Goal: Complete application form

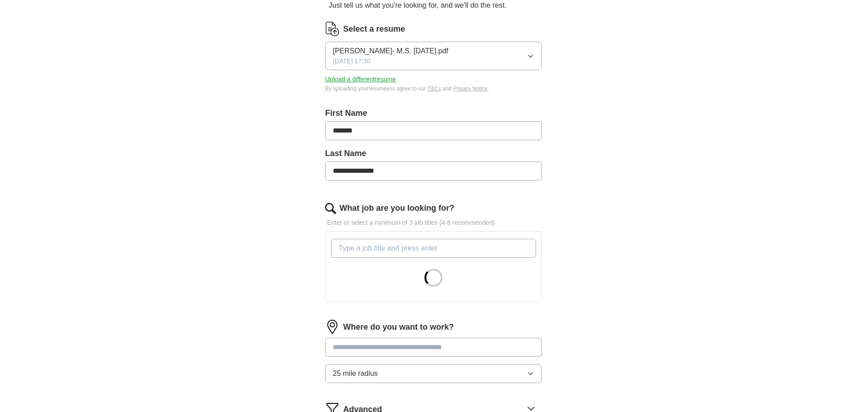
scroll to position [125, 0]
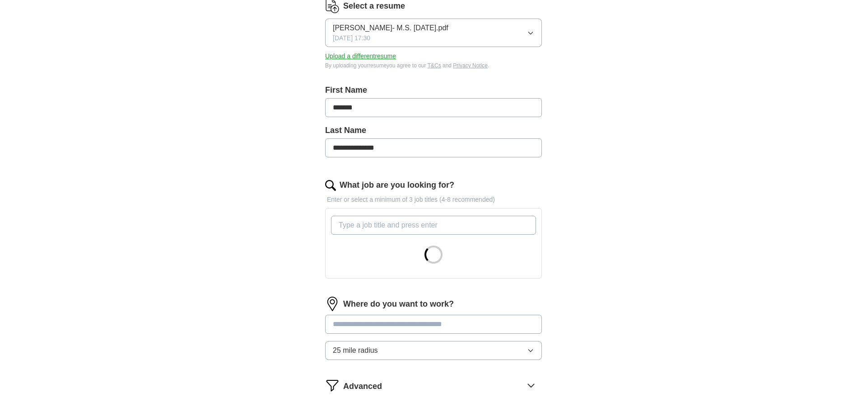
click at [372, 225] on input "What job are you looking for?" at bounding box center [433, 225] width 205 height 19
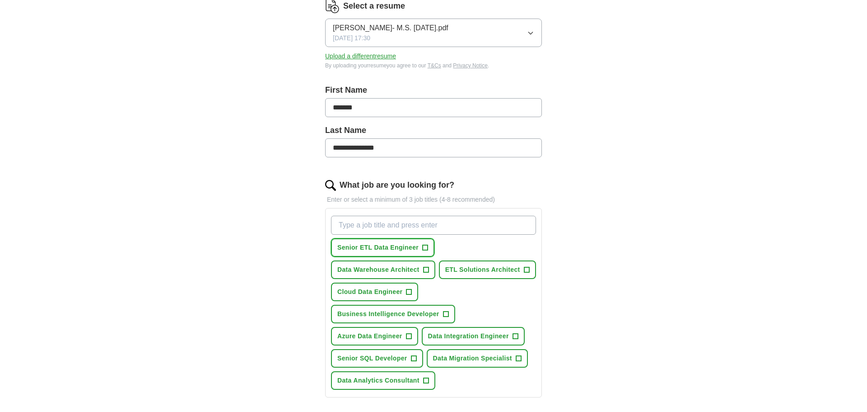
click at [430, 247] on button "Senior ETL Data Engineer +" at bounding box center [382, 247] width 103 height 19
click at [428, 270] on span "+" at bounding box center [425, 269] width 5 height 7
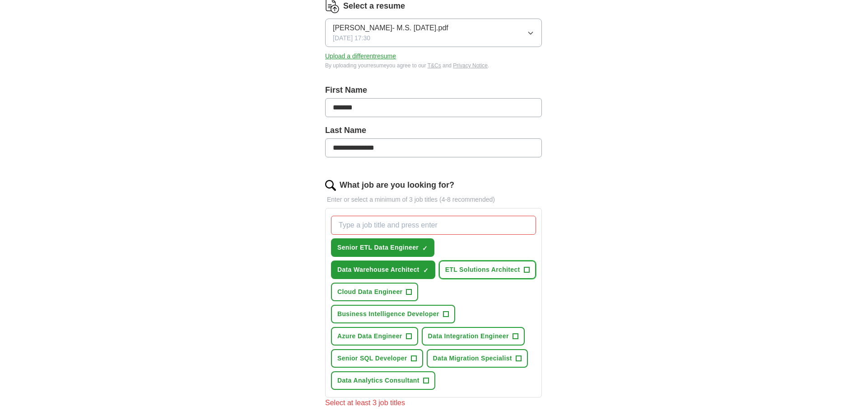
click at [439, 279] on button "ETL Solutions Architect +" at bounding box center [487, 269] width 97 height 19
click at [518, 337] on span "+" at bounding box center [515, 336] width 5 height 7
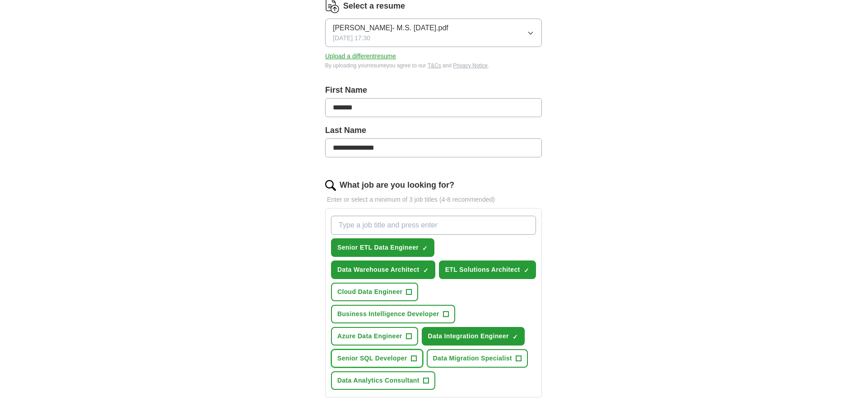
click at [414, 357] on span "+" at bounding box center [413, 358] width 5 height 7
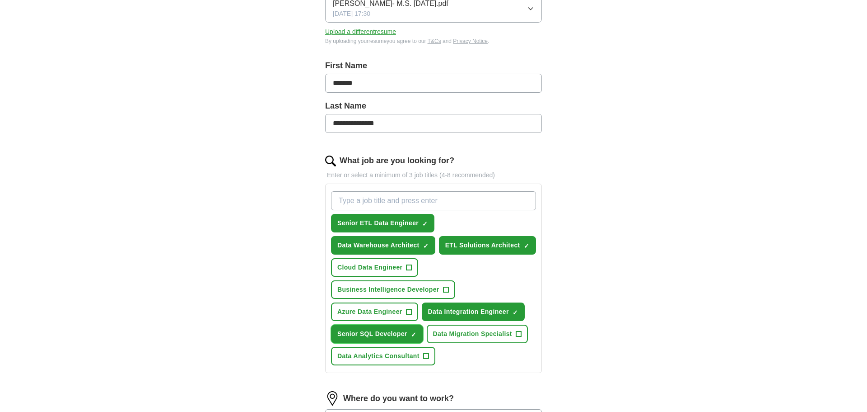
scroll to position [156, 0]
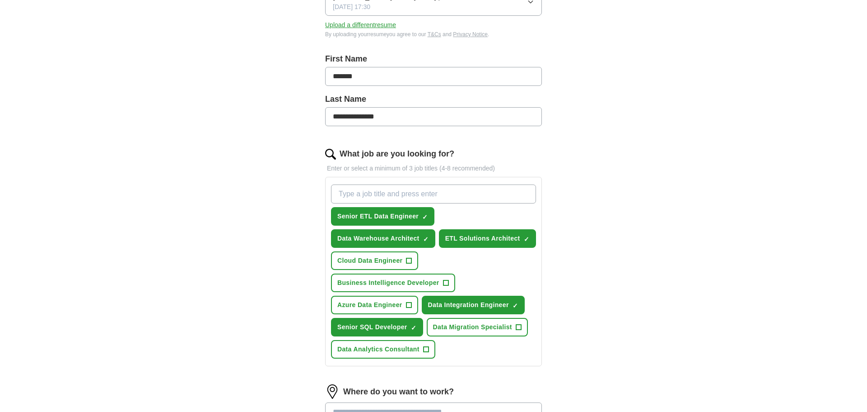
click at [375, 188] on input "What job are you looking for?" at bounding box center [433, 193] width 205 height 19
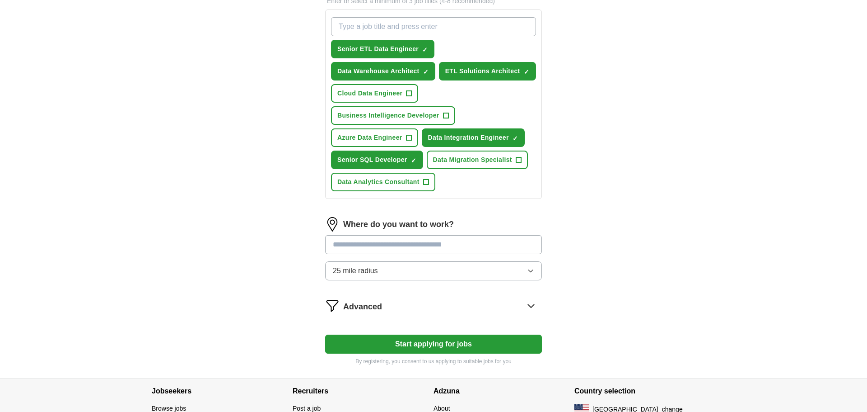
scroll to position [327, 0]
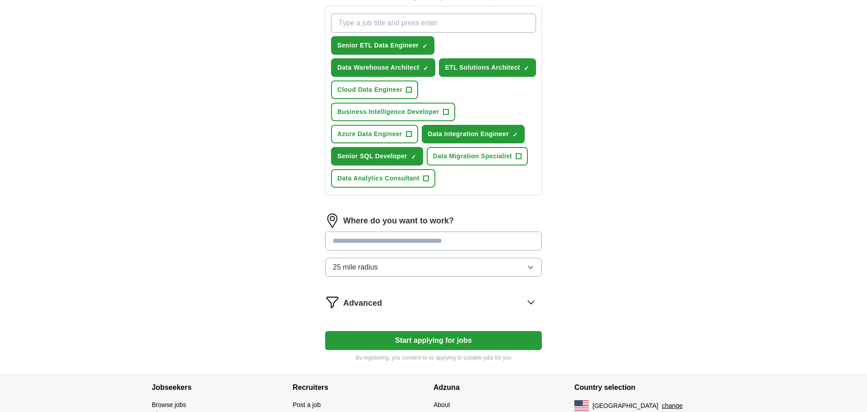
click at [533, 304] on icon at bounding box center [531, 302] width 14 height 14
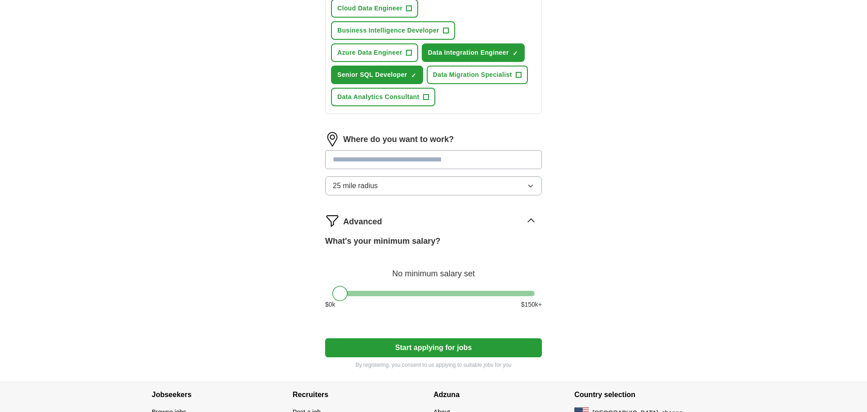
scroll to position [408, 0]
drag, startPoint x: 340, startPoint y: 295, endPoint x: 515, endPoint y: 302, distance: 175.5
click at [515, 302] on div "What's your minimum salary? At least $ 142k per year $ 0 k $ 150 k+" at bounding box center [433, 274] width 217 height 81
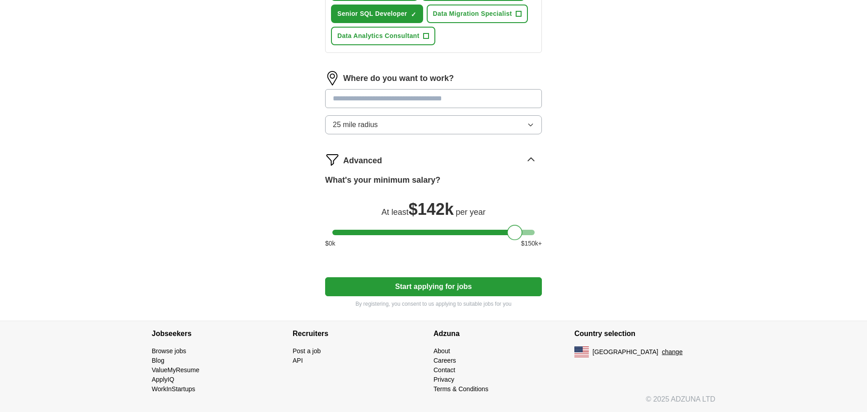
scroll to position [469, 0]
click at [515, 287] on button "Start applying for jobs" at bounding box center [433, 286] width 217 height 19
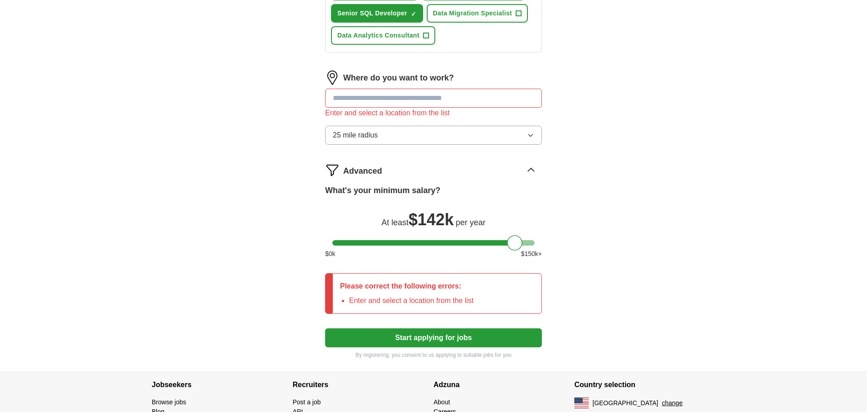
click at [427, 98] on input at bounding box center [433, 98] width 217 height 19
type input "*******"
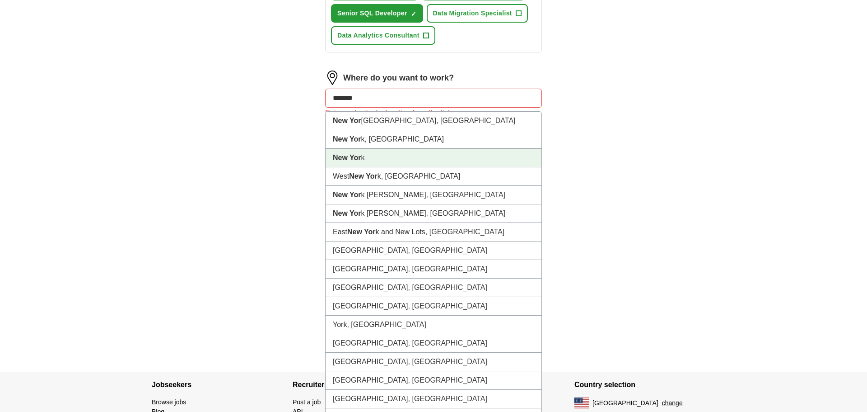
click at [350, 159] on strong "New Yor" at bounding box center [347, 158] width 28 height 8
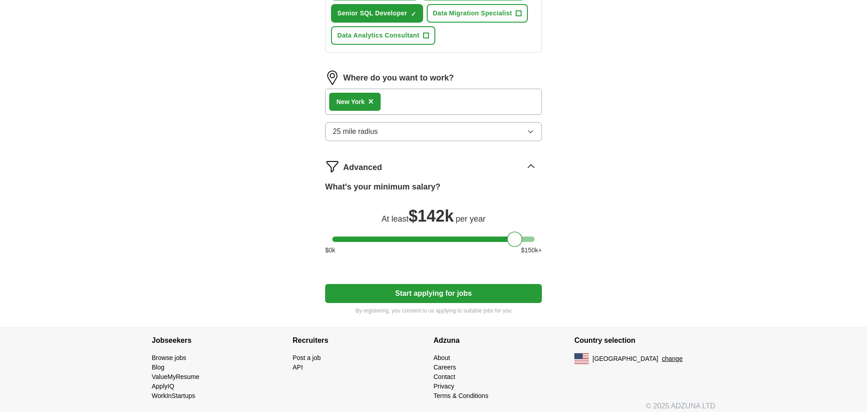
click at [411, 98] on div "New Yor k ×" at bounding box center [433, 102] width 217 height 26
click at [422, 105] on div "New Yor k ×" at bounding box center [433, 102] width 217 height 26
click at [417, 103] on div "New Yor k ×" at bounding box center [433, 102] width 217 height 26
click at [373, 103] on span "×" at bounding box center [371, 101] width 5 height 10
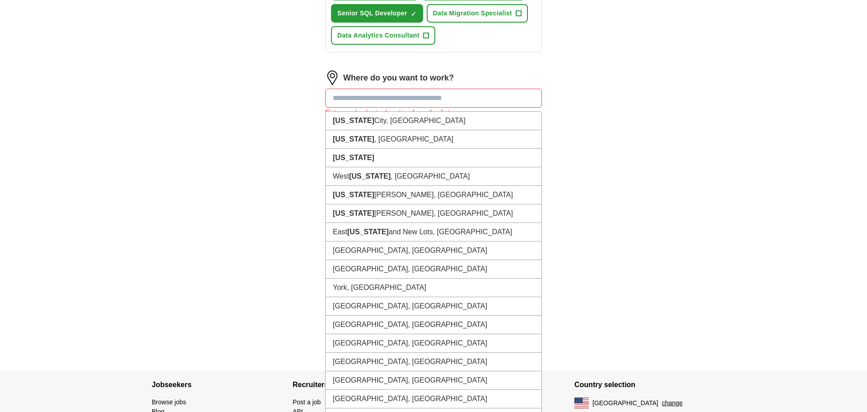
click at [375, 100] on input at bounding box center [433, 98] width 217 height 19
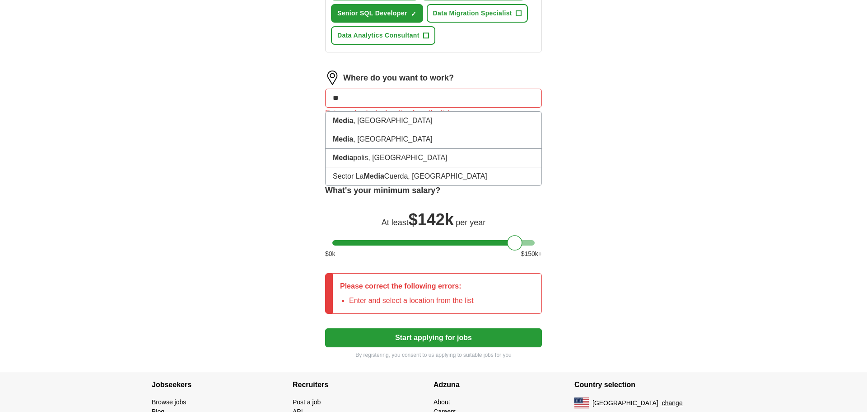
type input "*"
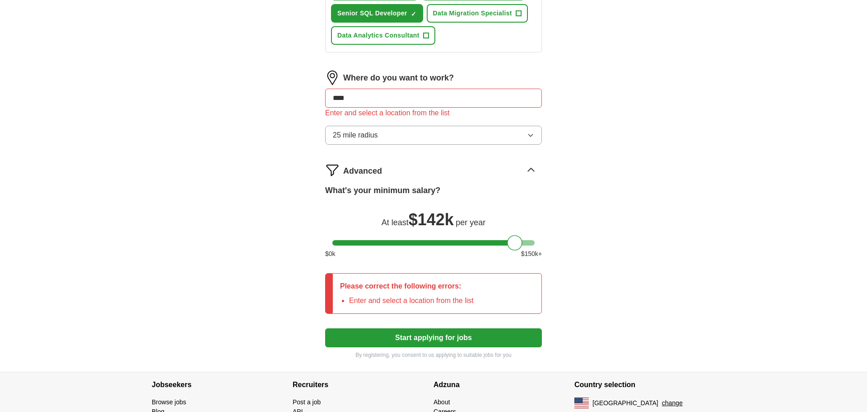
type input "*****"
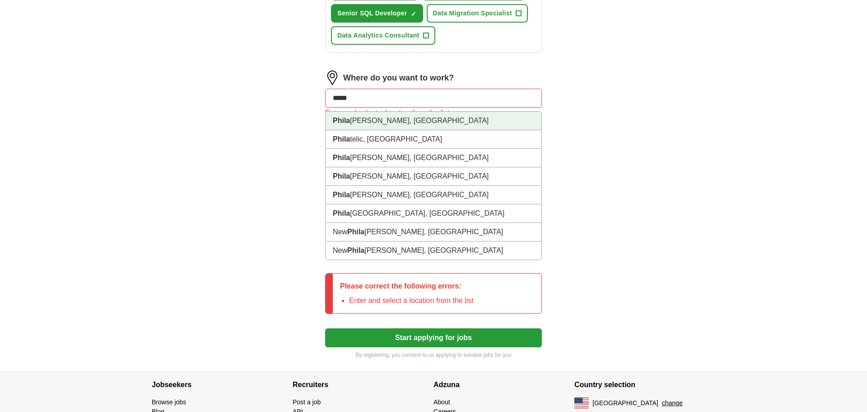
click at [377, 122] on li "Phila [PERSON_NAME], [GEOGRAPHIC_DATA]" at bounding box center [434, 121] width 216 height 19
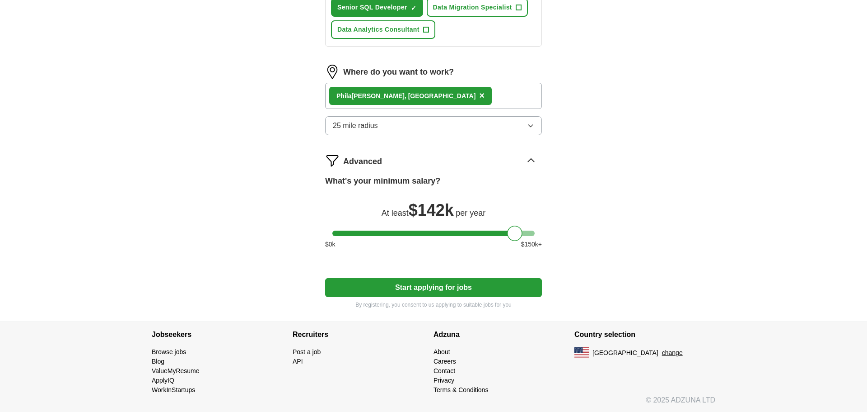
scroll to position [477, 0]
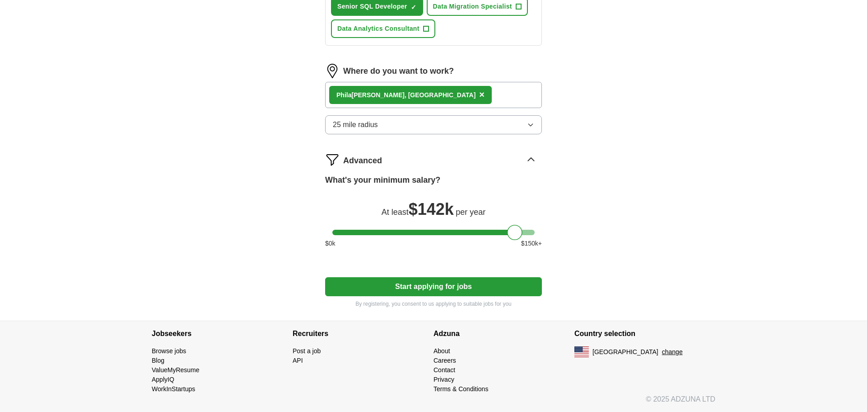
click at [478, 288] on button "Start applying for jobs" at bounding box center [433, 286] width 217 height 19
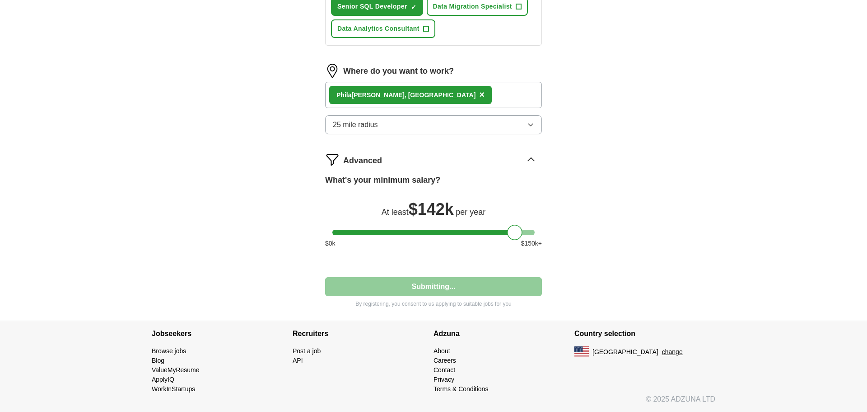
select select "**"
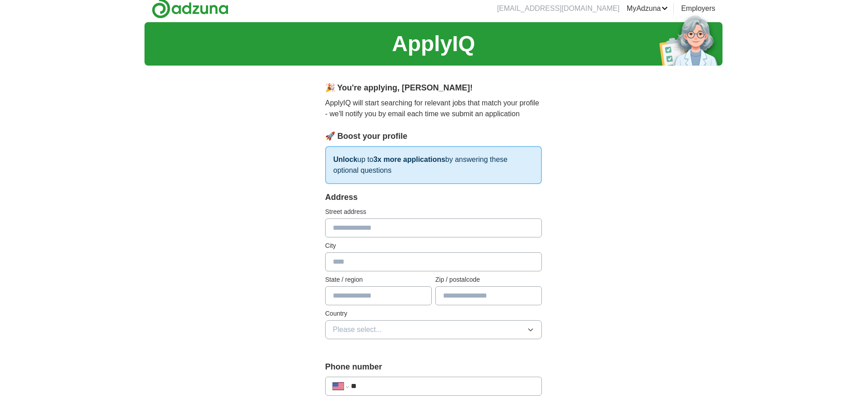
scroll to position [0, 0]
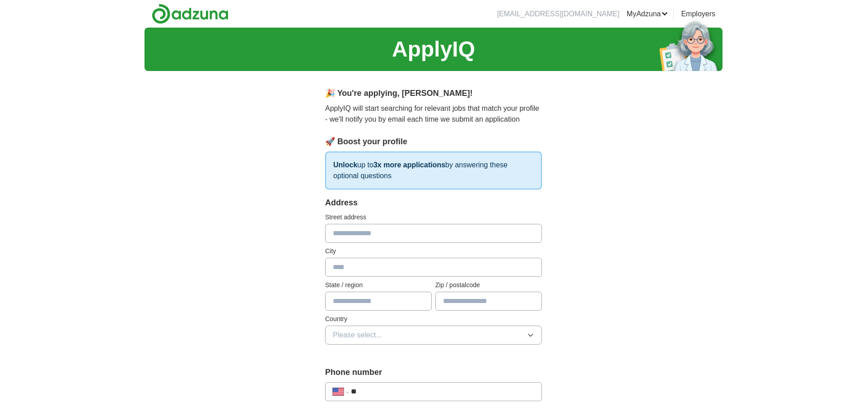
click at [365, 232] on input "text" at bounding box center [433, 233] width 217 height 19
type input "**********"
type input "*****"
type input "**"
type input "*****"
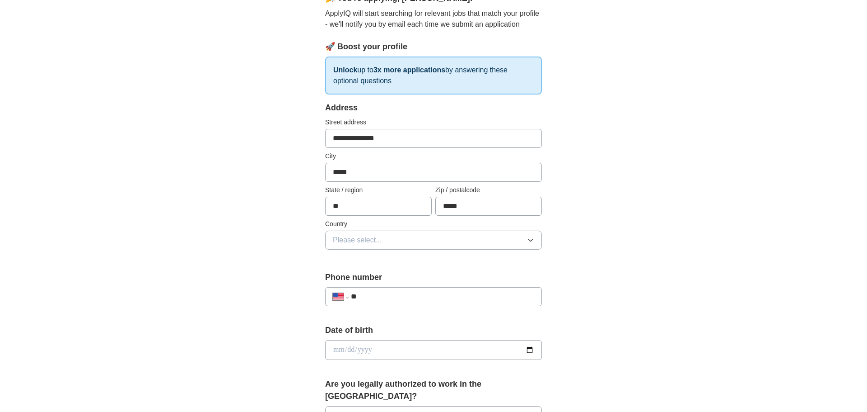
scroll to position [97, 0]
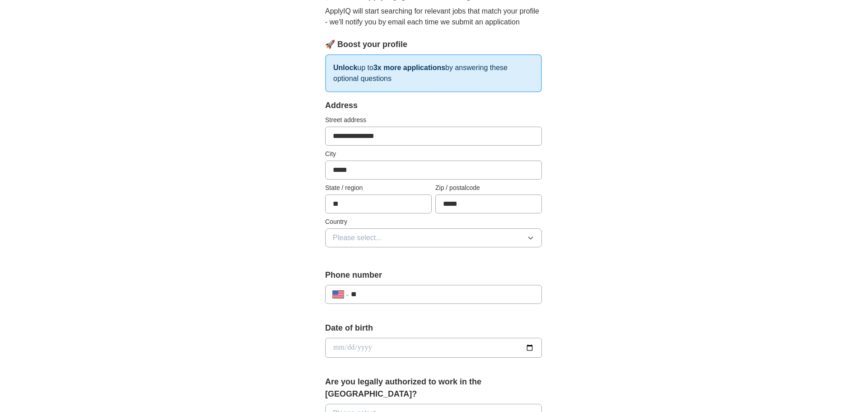
click at [382, 239] on button "Please select..." at bounding box center [433, 237] width 217 height 19
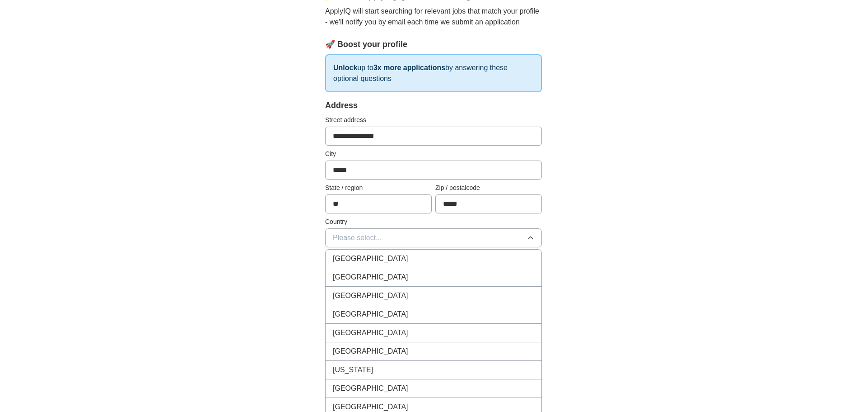
click at [365, 279] on span "[GEOGRAPHIC_DATA]" at bounding box center [370, 277] width 75 height 11
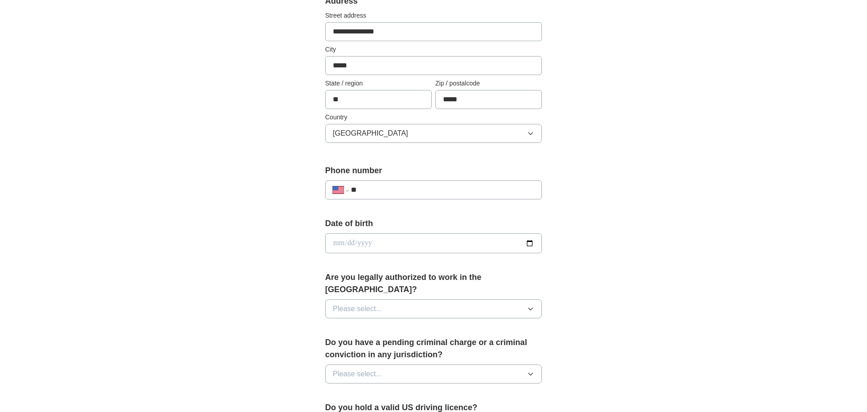
scroll to position [266, 0]
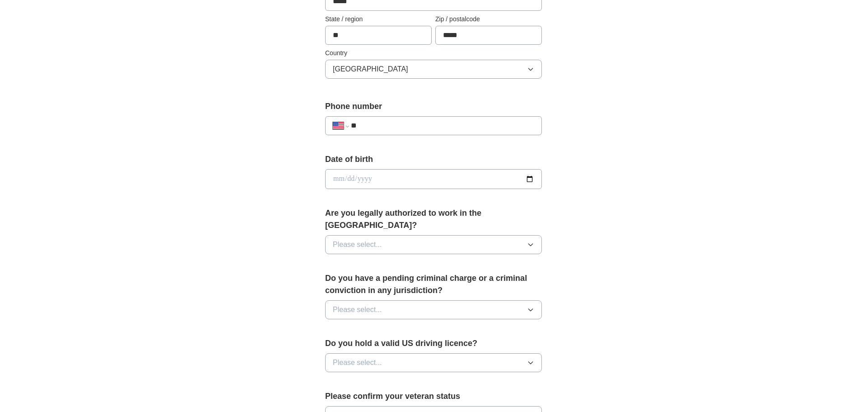
click at [381, 126] on input "**" at bounding box center [442, 125] width 183 height 11
type input "**********"
click at [380, 178] on input "date" at bounding box center [433, 179] width 217 height 20
type input "**********"
click at [416, 235] on button "Please select..." at bounding box center [433, 244] width 217 height 19
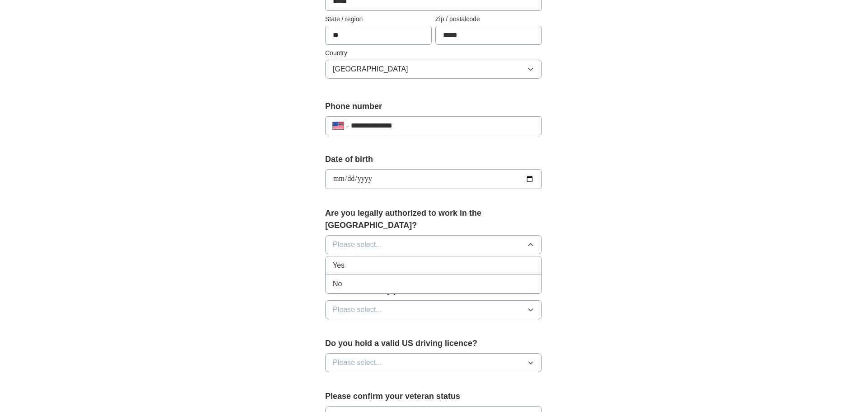
click at [353, 260] on div "Yes" at bounding box center [434, 265] width 202 height 11
click at [389, 300] on button "Please select..." at bounding box center [433, 309] width 217 height 19
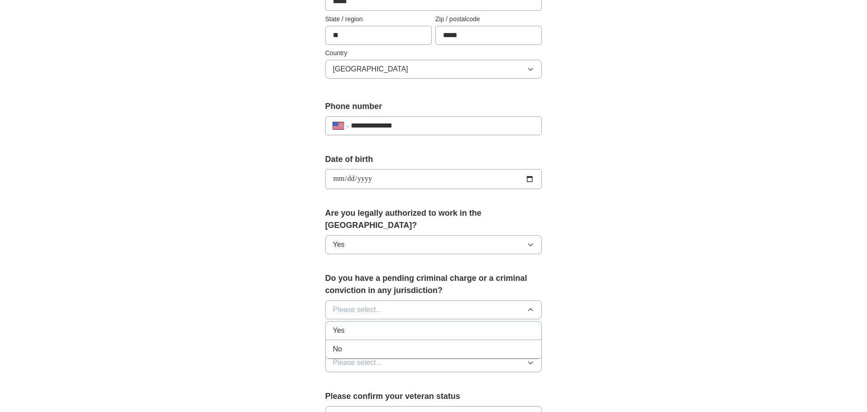
click at [355, 343] on div "No" at bounding box center [434, 348] width 202 height 11
click at [426, 353] on button "Please select..." at bounding box center [433, 362] width 217 height 19
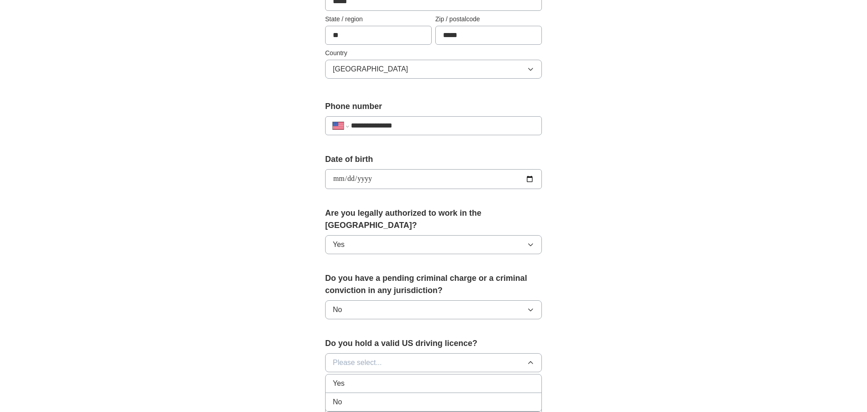
click at [347, 378] on div "Yes" at bounding box center [434, 383] width 202 height 11
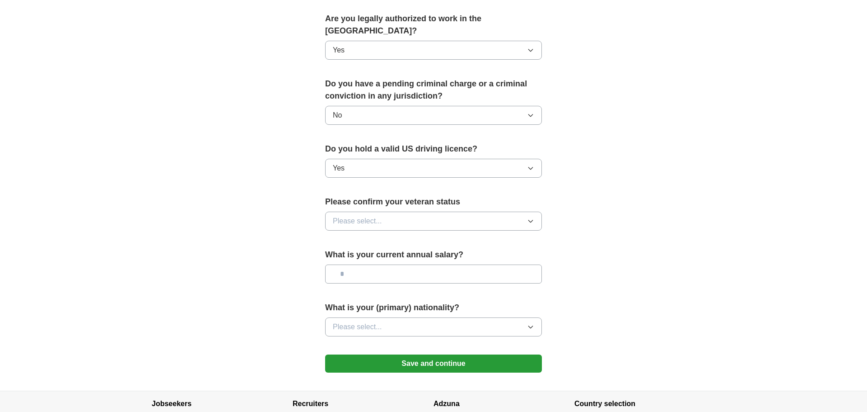
scroll to position [461, 0]
click at [401, 211] on button "Please select..." at bounding box center [433, 220] width 217 height 19
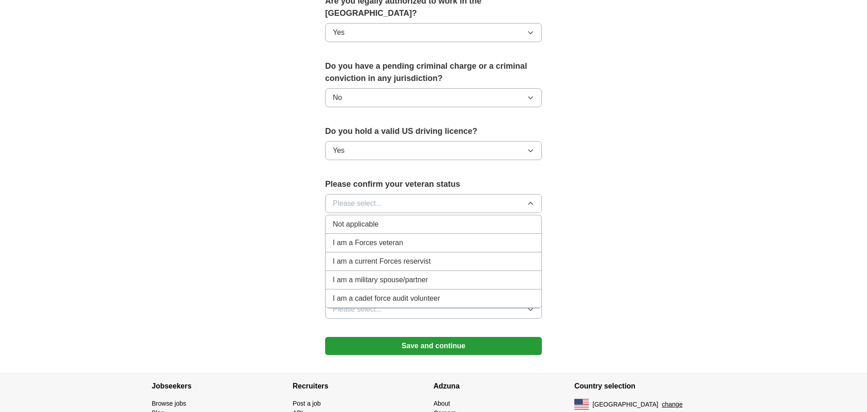
scroll to position [490, 0]
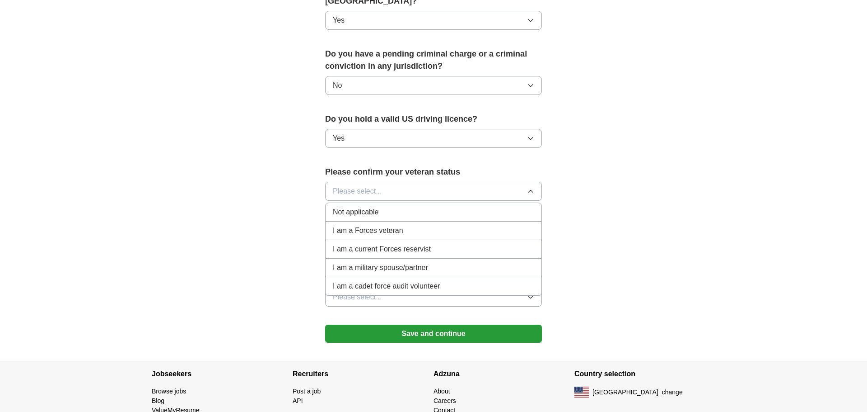
click at [361, 206] on span "Not applicable" at bounding box center [356, 211] width 46 height 11
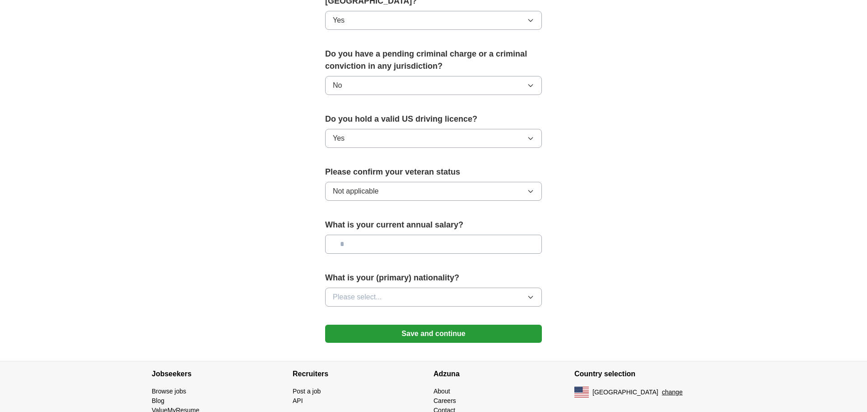
click at [440, 234] on input "text" at bounding box center [433, 243] width 217 height 19
type input "********"
click at [376, 291] on span "Please select..." at bounding box center [357, 296] width 49 height 11
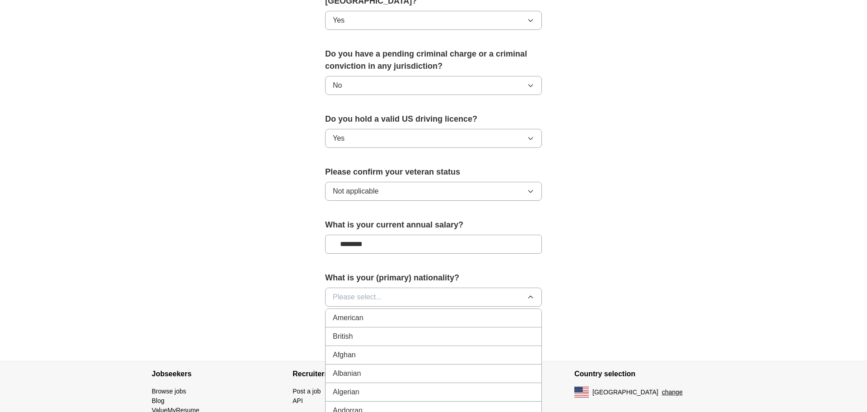
click at [362, 312] on span "American" at bounding box center [348, 317] width 31 height 11
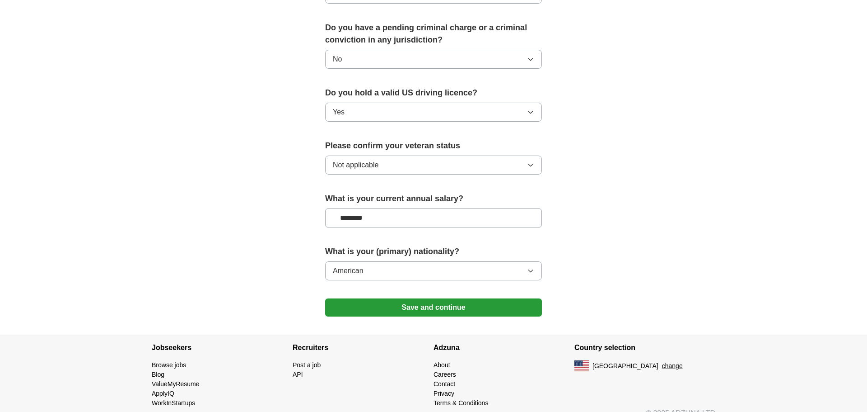
scroll to position [518, 0]
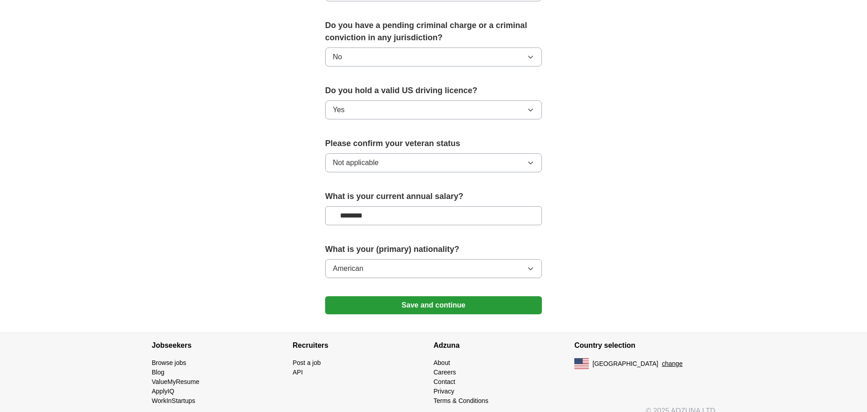
click at [414, 296] on button "Save and continue" at bounding box center [433, 305] width 217 height 18
